Goal: Find specific page/section: Find specific page/section

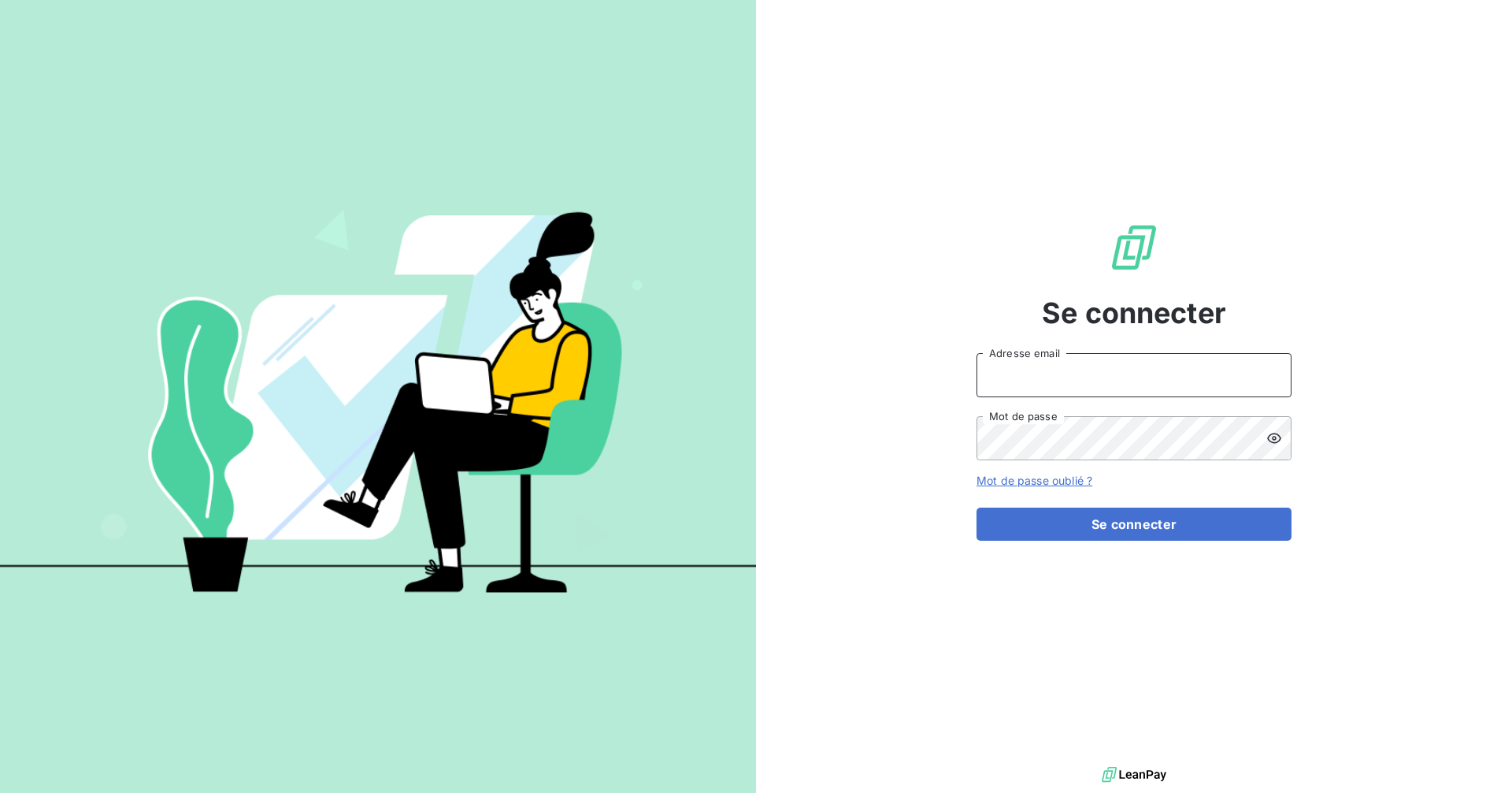
click at [1129, 374] on input "Adresse email" at bounding box center [1134, 375] width 315 height 44
click at [0, 792] on com-1password-button at bounding box center [0, 793] width 0 height 0
type input "[EMAIL_ADDRESS][DOMAIN_NAME]"
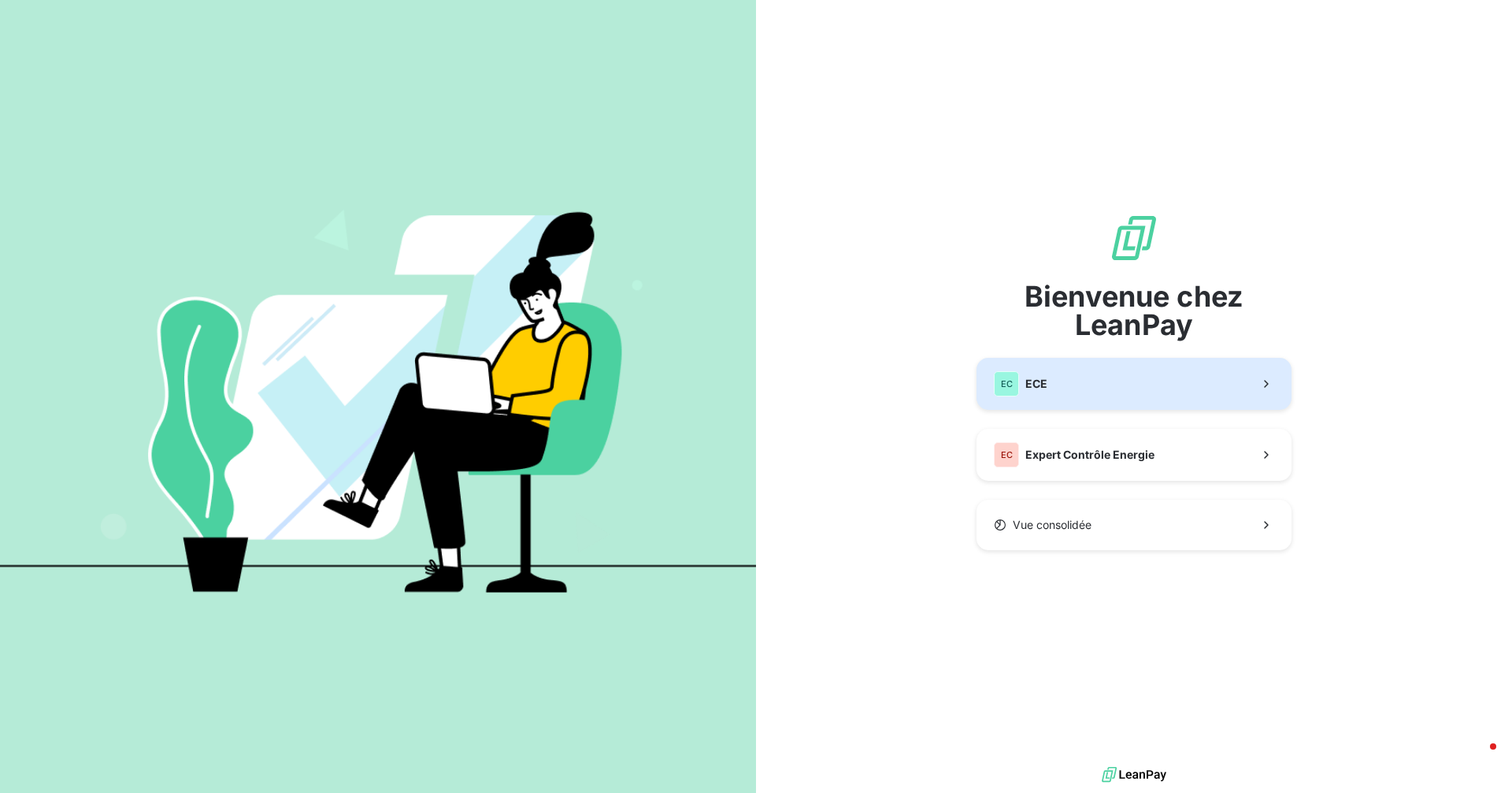
click at [1077, 373] on button "EC ECE" at bounding box center [1134, 383] width 315 height 52
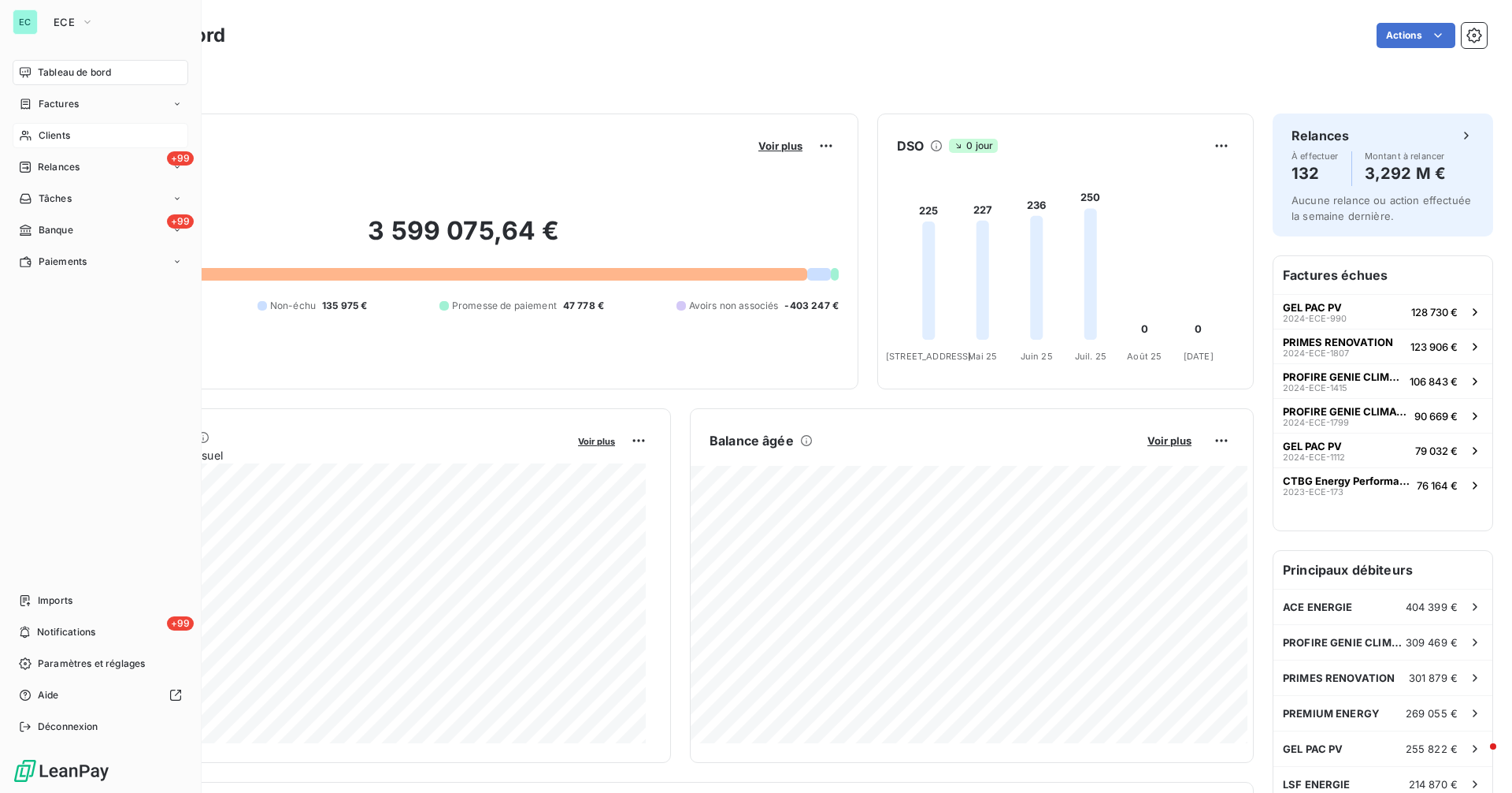
click at [60, 130] on span "Clients" at bounding box center [54, 136] width 31 height 15
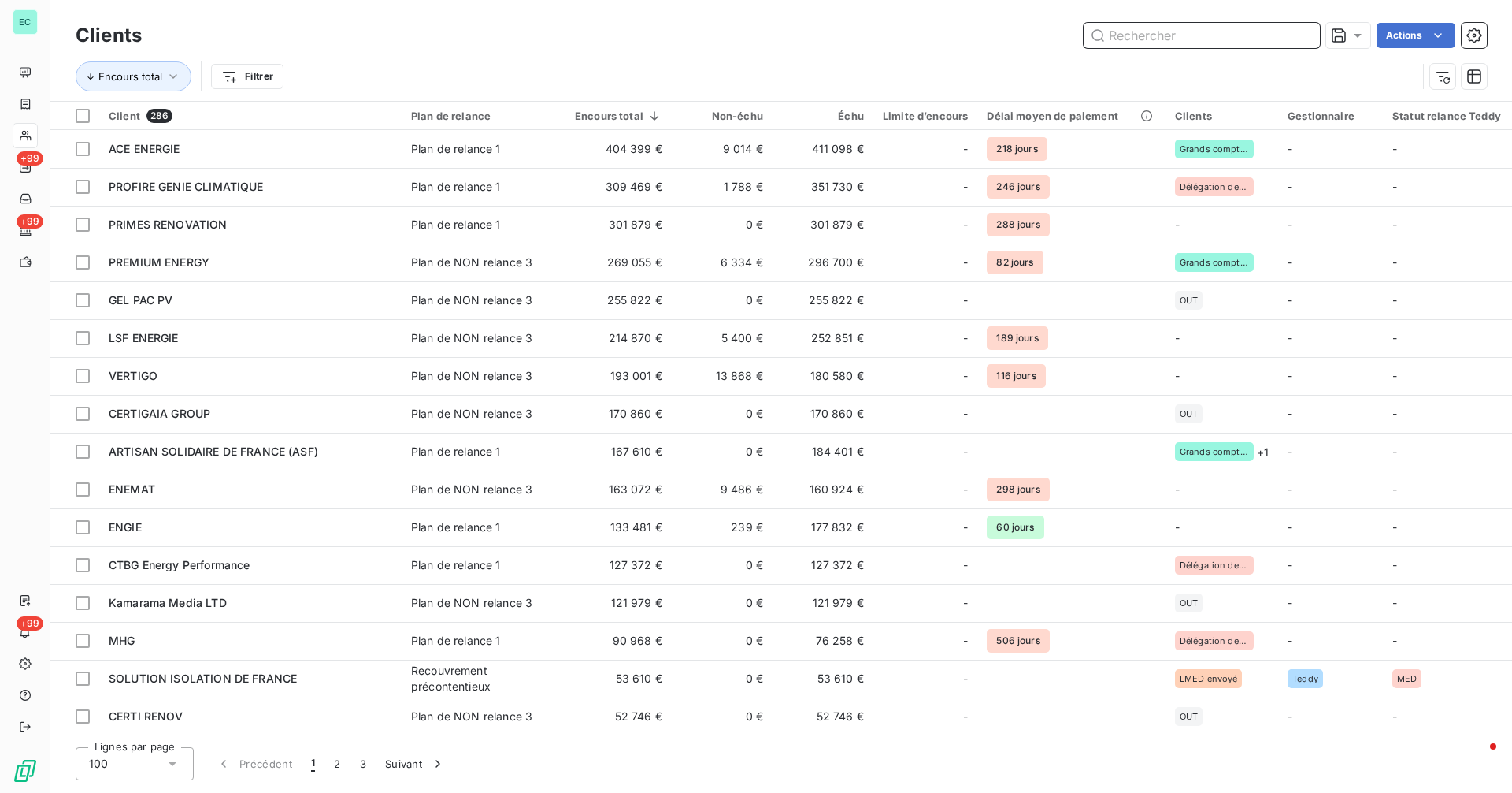
click at [1210, 42] on input "text" at bounding box center [1202, 35] width 236 height 25
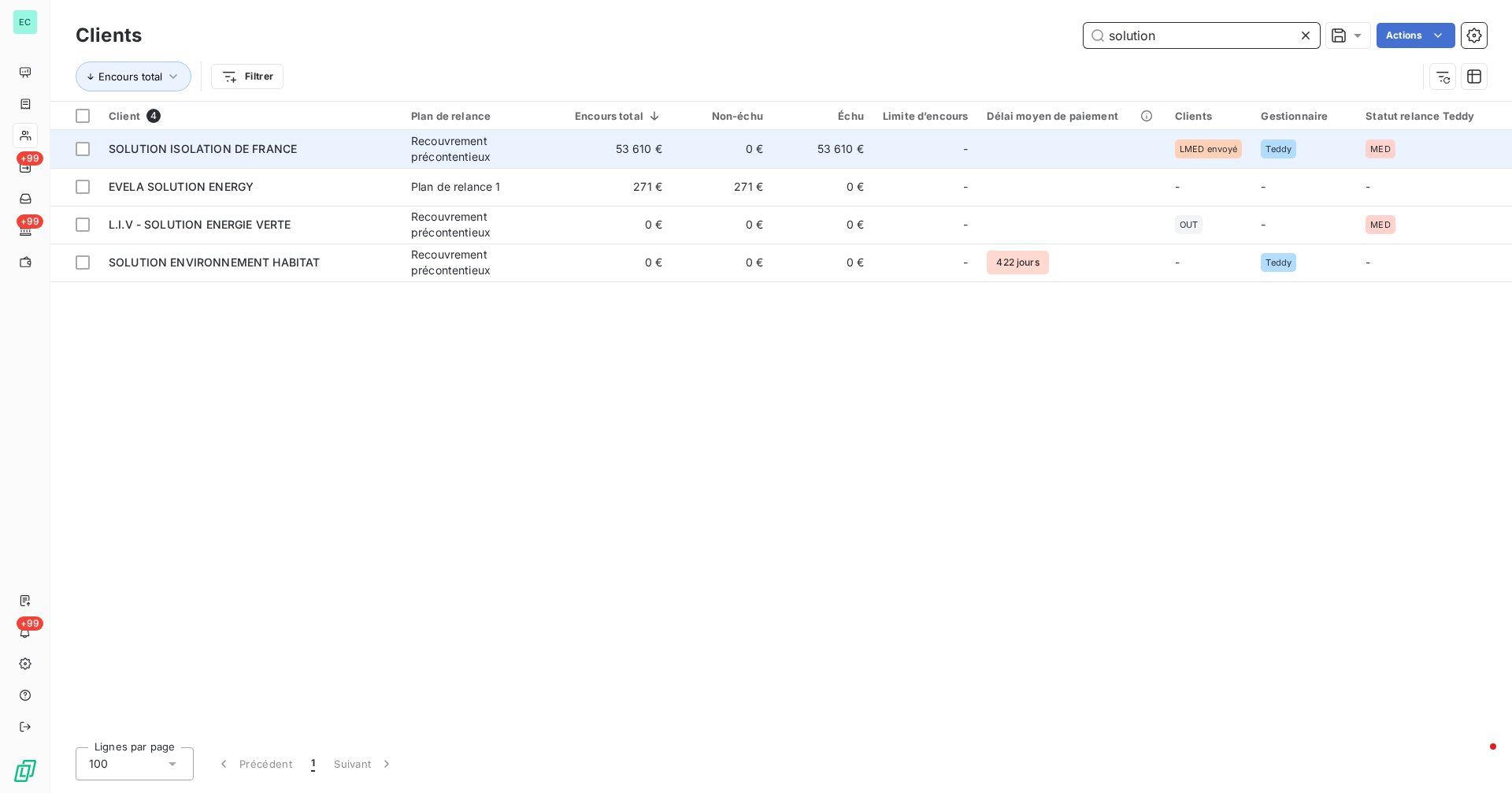
type input "solution"
click at [1072, 148] on td at bounding box center [1071, 148] width 187 height 38
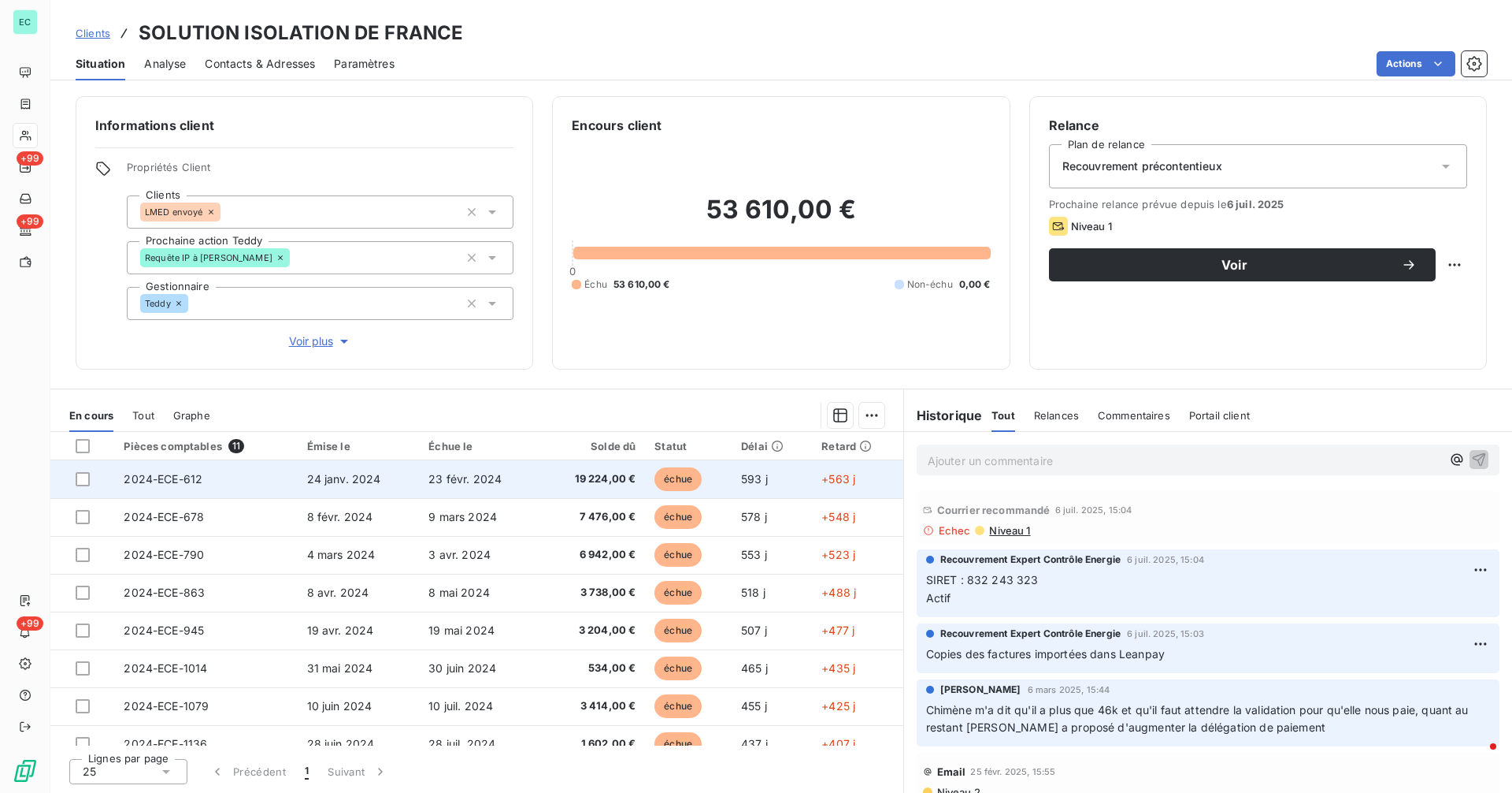
click at [522, 486] on td "23 févr. 2024" at bounding box center [480, 478] width 121 height 38
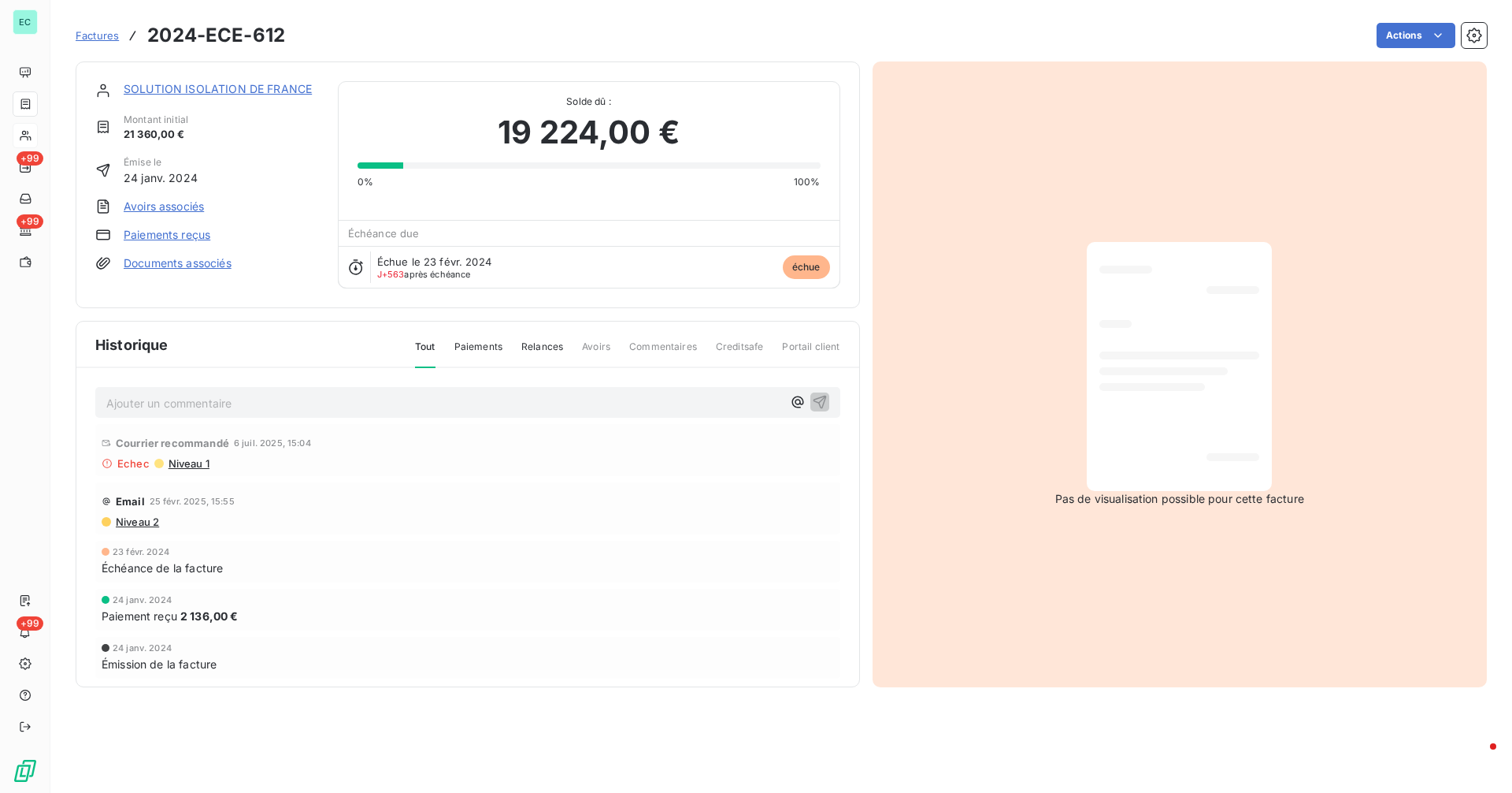
click at [180, 90] on link "SOLUTION ISOLATION DE FRANCE" at bounding box center [217, 89] width 188 height 14
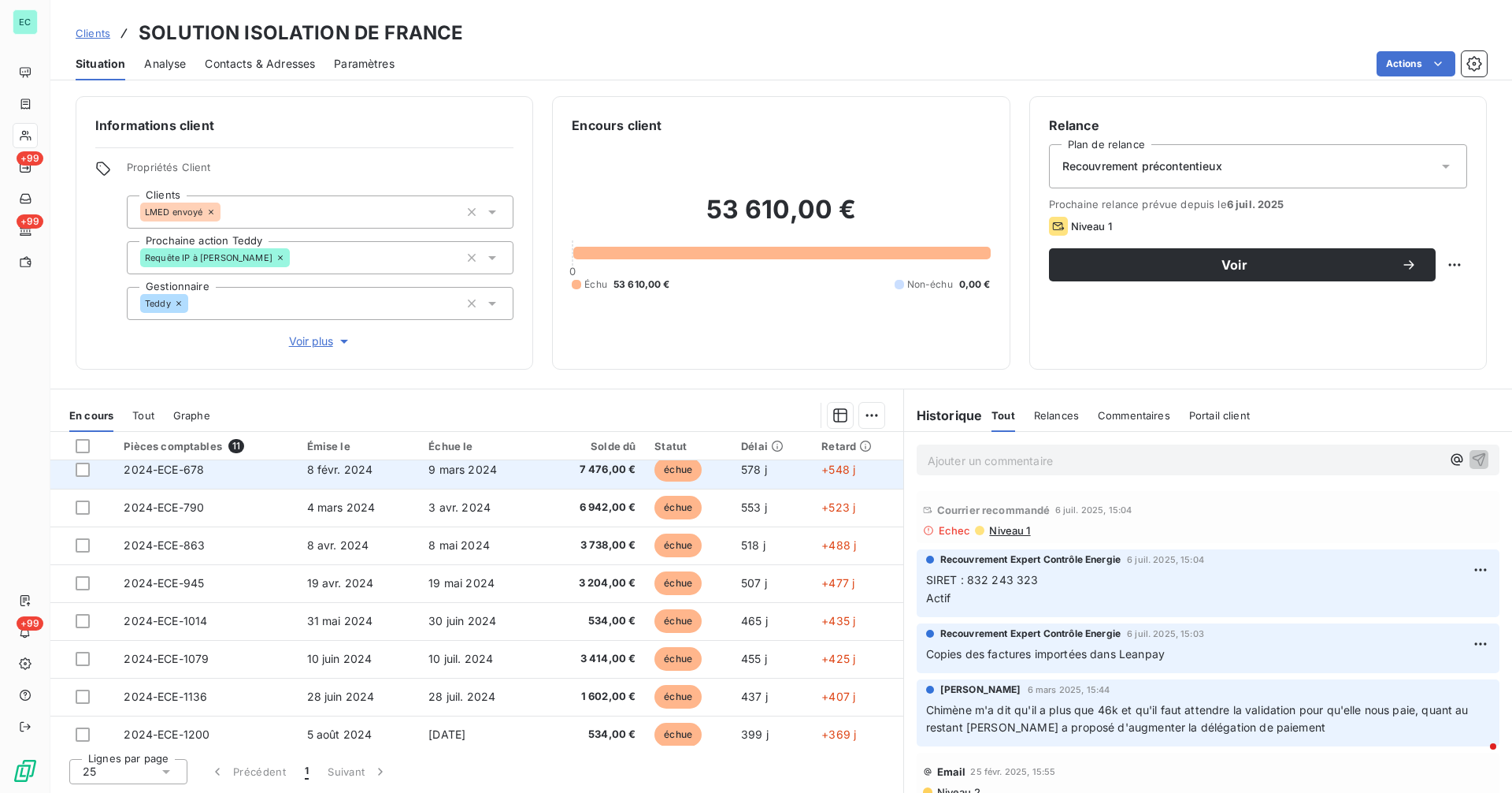
scroll to position [131, 0]
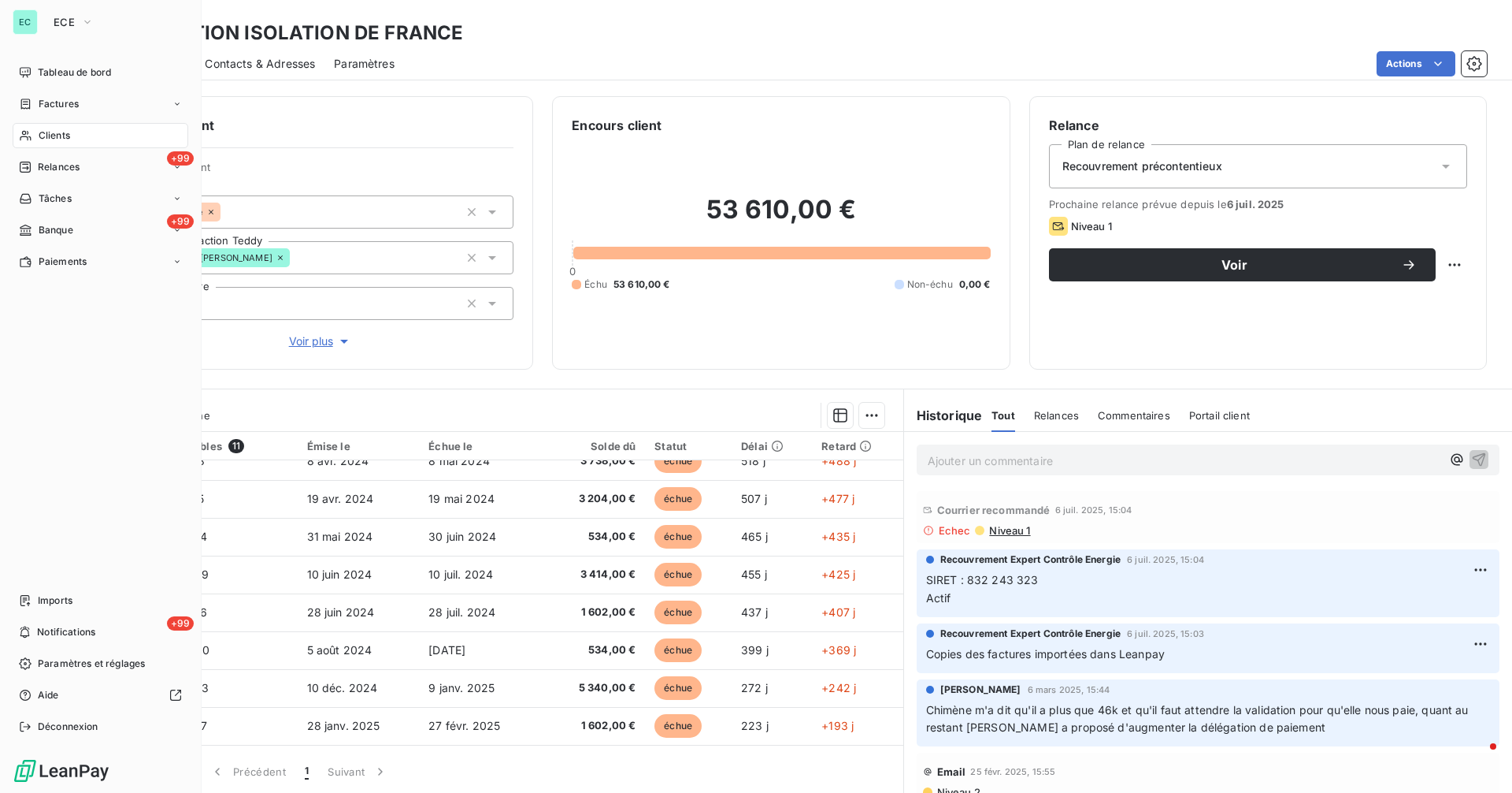
click at [52, 135] on span "Clients" at bounding box center [54, 136] width 31 height 15
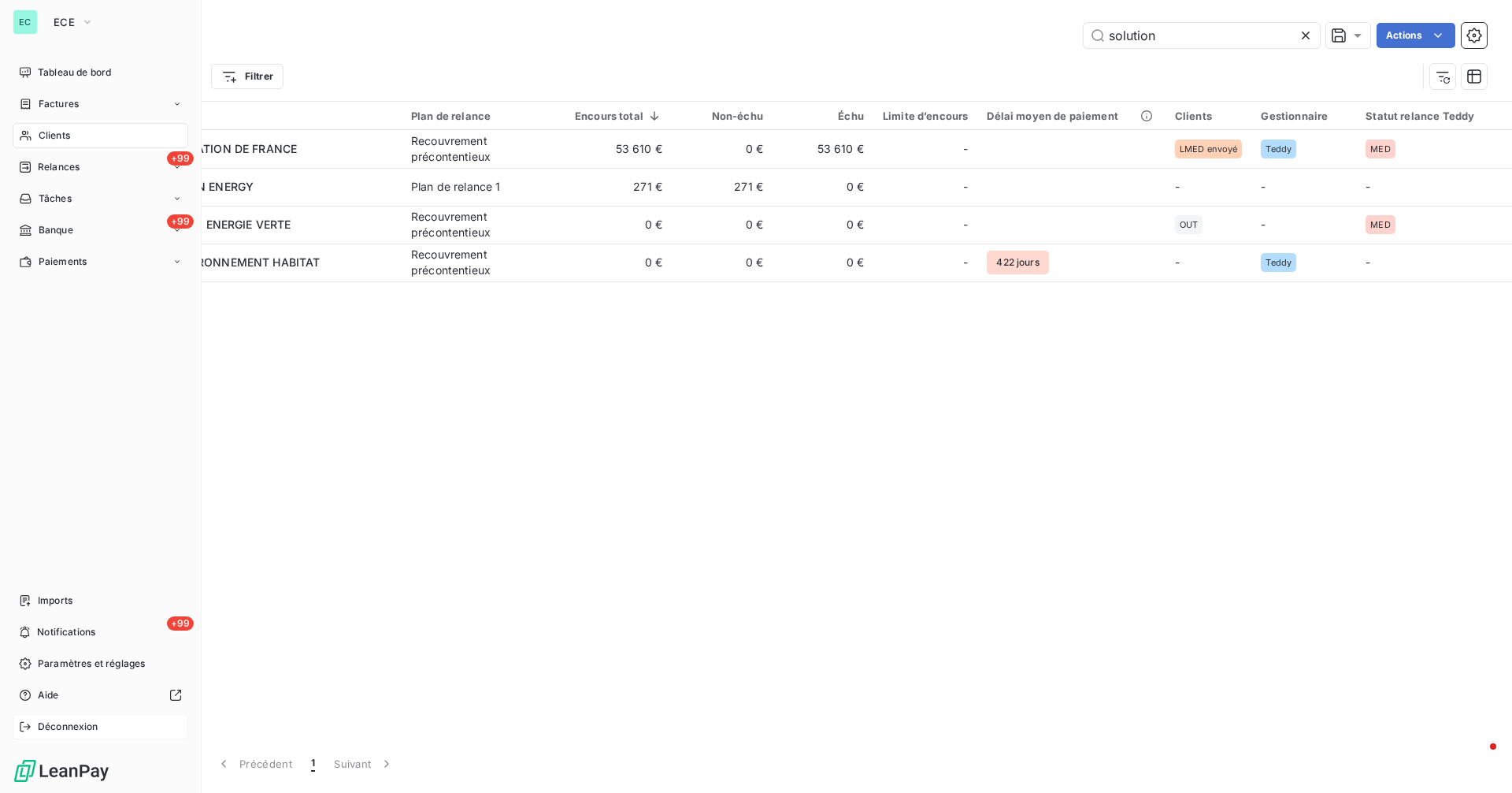
click at [94, 720] on div "Déconnexion" at bounding box center [101, 726] width 176 height 25
